Goal: Transaction & Acquisition: Subscribe to service/newsletter

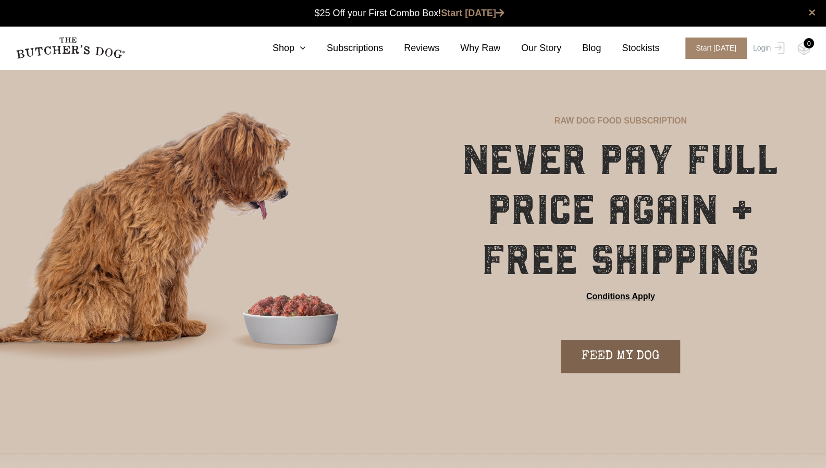
click at [621, 359] on link "FEED MY DOG" at bounding box center [619, 356] width 119 height 33
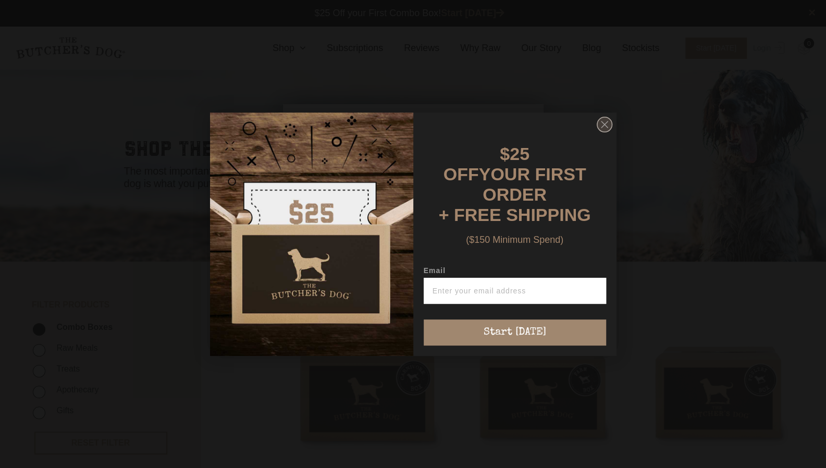
click at [606, 121] on circle "Close dialog" at bounding box center [603, 124] width 15 height 15
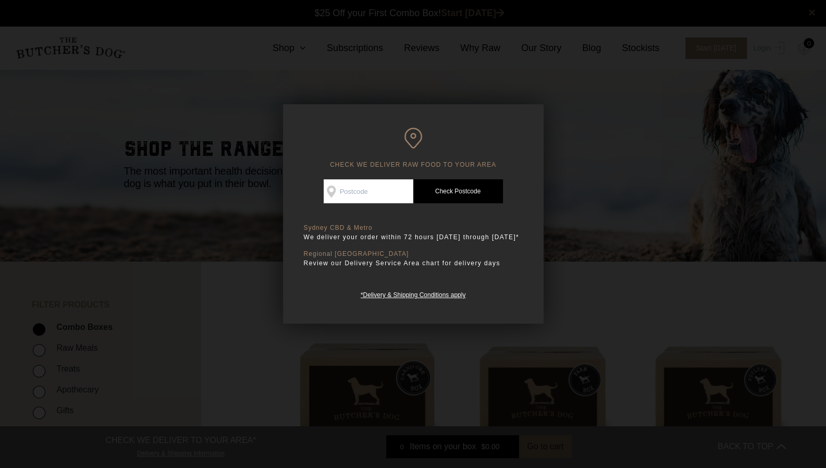
click at [340, 181] on input "Check Availability At" at bounding box center [368, 191] width 90 height 24
type input "6064"
click at [471, 183] on link "Check Postcode" at bounding box center [458, 191] width 90 height 24
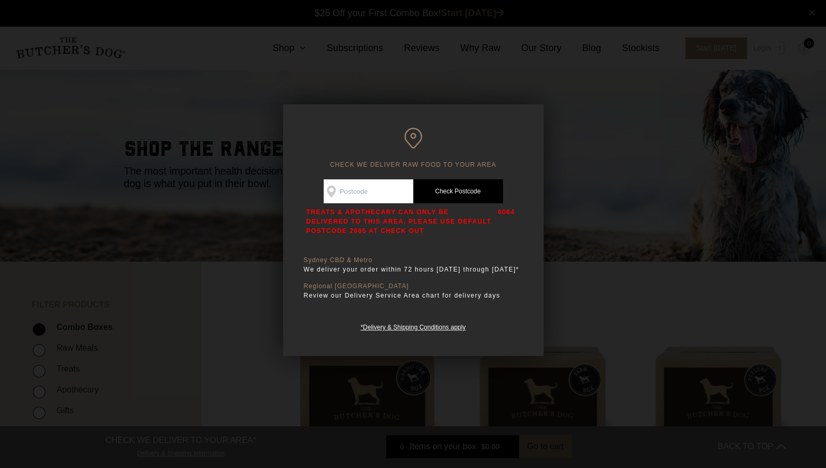
click at [368, 188] on input "Check Availability At" at bounding box center [368, 191] width 90 height 24
type input "6064"
click at [448, 188] on link "Check Postcode" at bounding box center [458, 191] width 90 height 24
